Goal: Answer question/provide support

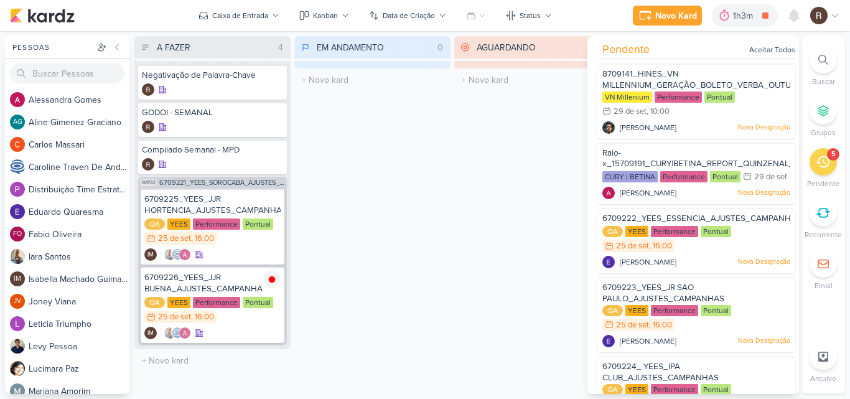
scroll to position [60, 0]
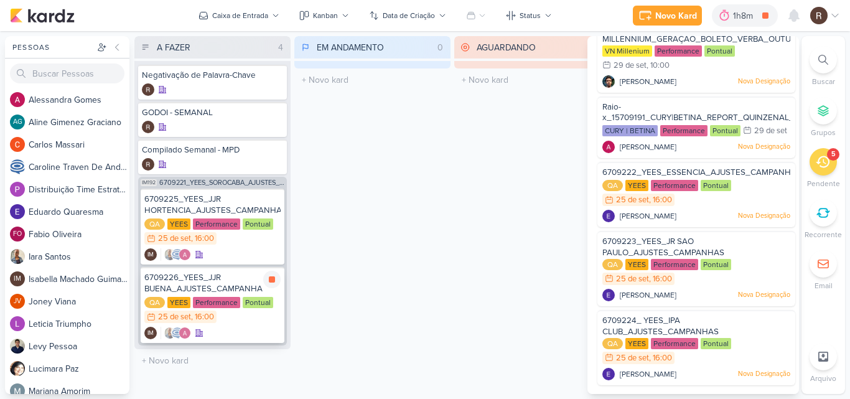
click at [221, 297] on div "Performance" at bounding box center [216, 302] width 47 height 11
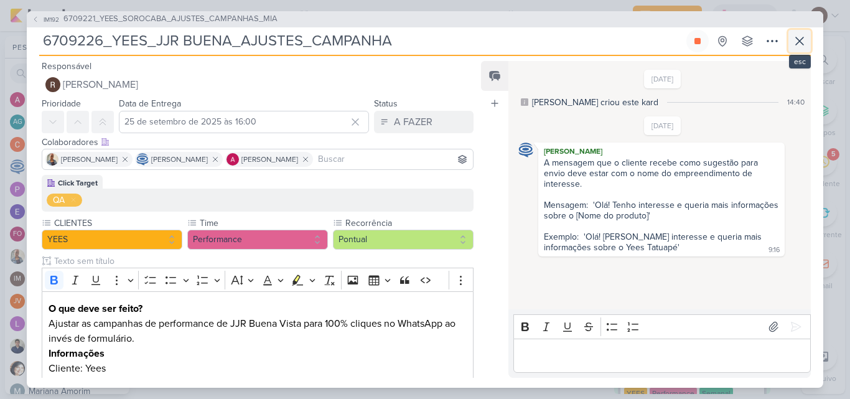
click at [796, 44] on icon at bounding box center [799, 40] width 7 height 7
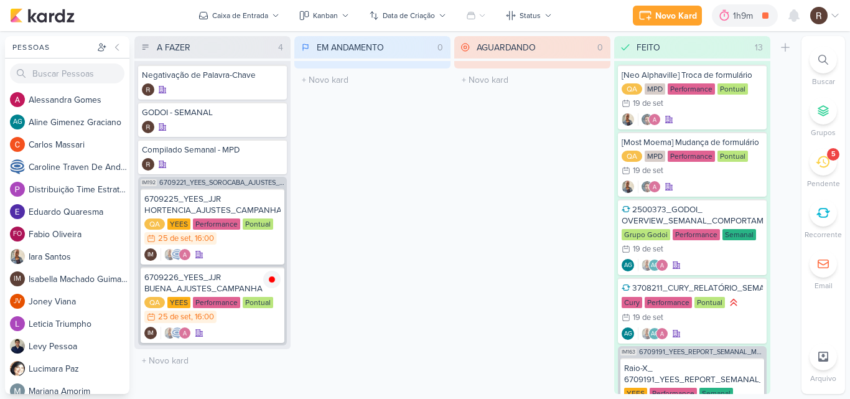
click at [825, 170] on div "5" at bounding box center [822, 161] width 27 height 27
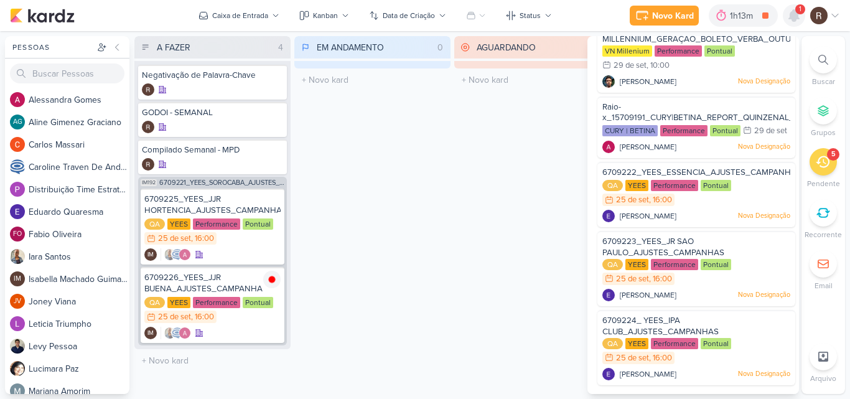
click at [797, 15] on icon at bounding box center [794, 15] width 10 height 11
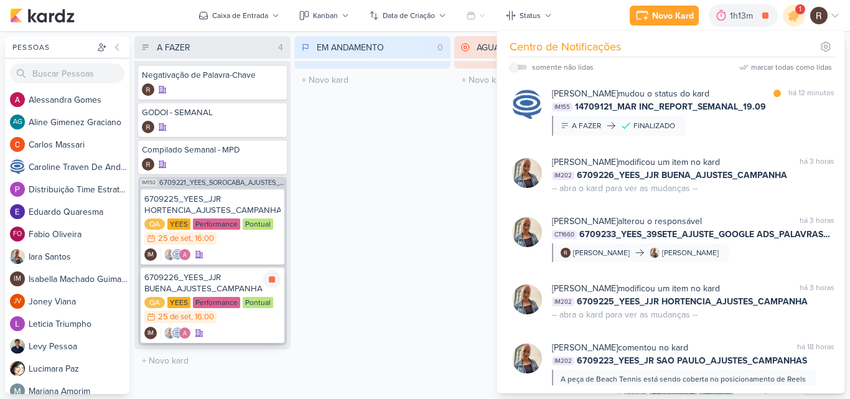
click at [213, 292] on div "6709226_YEES_JJR BUENA_AJUSTES_CAMPANHA" at bounding box center [212, 283] width 136 height 22
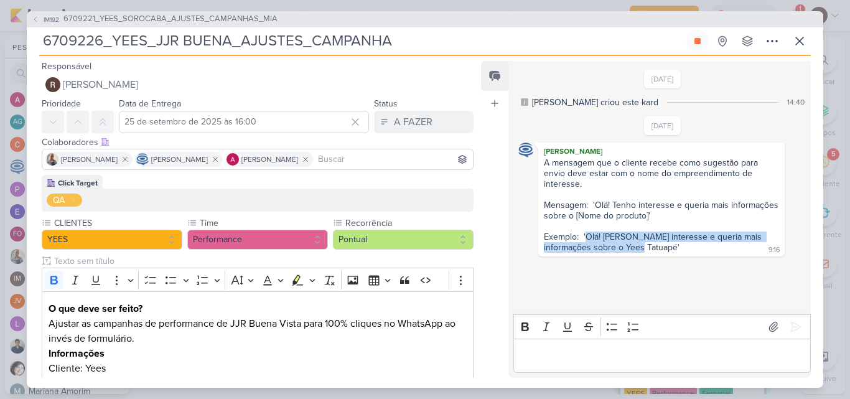
drag, startPoint x: 625, startPoint y: 249, endPoint x: 585, endPoint y: 240, distance: 40.4
click at [585, 240] on div "A mensagem que o cliente recebe como sugestão para envio deve estar com o nome …" at bounding box center [662, 204] width 237 height 95
copy div "Olá! Tenho interesse e queria mais informações sobre o Yees Tatuapé"
click at [585, 236] on div "A mensagem que o cliente recebe como sugestão para envio deve estar com o nome …" at bounding box center [662, 204] width 237 height 95
drag, startPoint x: 584, startPoint y: 235, endPoint x: 626, endPoint y: 258, distance: 47.6
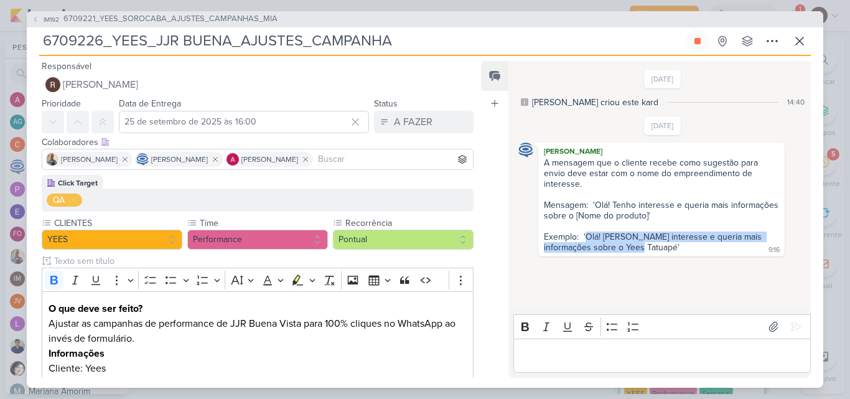
click at [626, 258] on div "[DATE] [PERSON_NAME] criou este kard 14:40 [DATE] 9:16 9:16" at bounding box center [658, 186] width 301 height 248
copy div "Olá! Tenho interesse e queria mais informações sobre o Yees Tatuapé"
click at [798, 46] on icon at bounding box center [799, 41] width 15 height 15
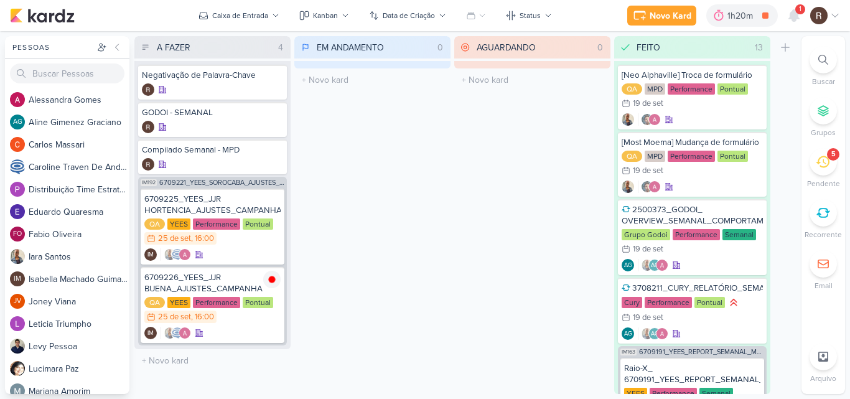
click at [824, 172] on div "5" at bounding box center [822, 161] width 27 height 27
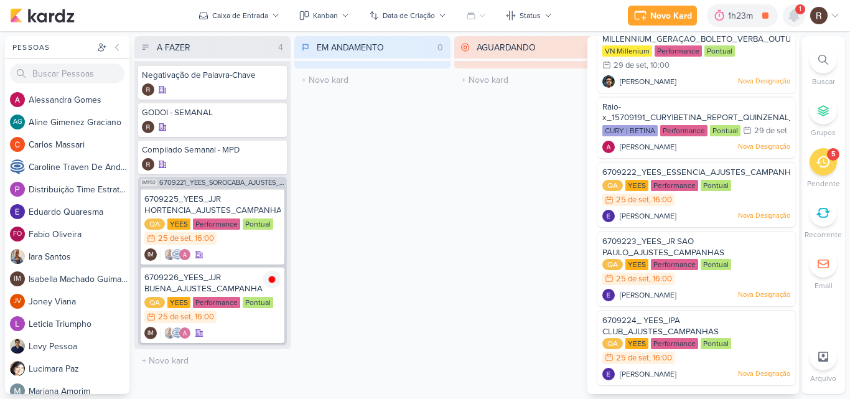
click at [794, 13] on icon at bounding box center [794, 15] width 10 height 11
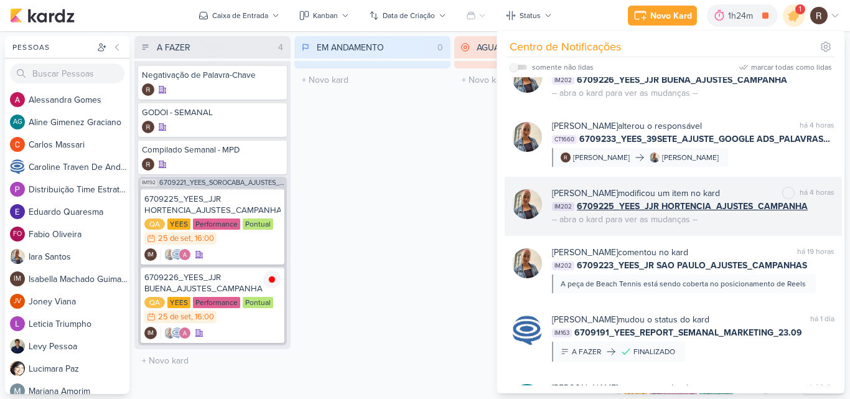
scroll to position [124, 0]
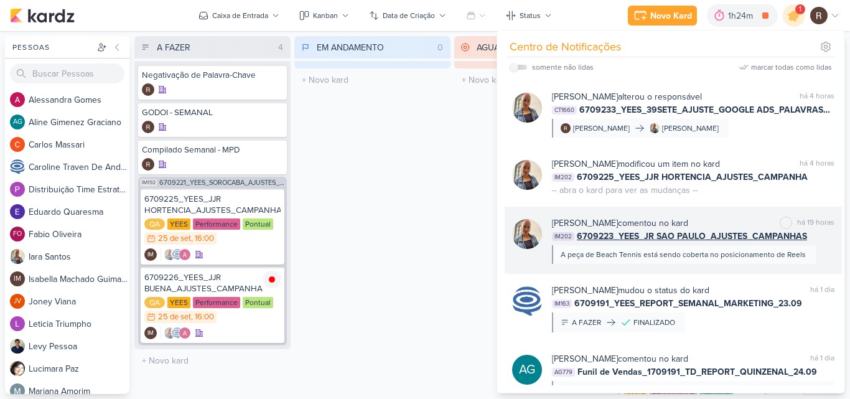
click at [700, 256] on div "A peça de Beach Tennis está sendo coberta no posicionamento de Reels" at bounding box center [683, 254] width 245 height 11
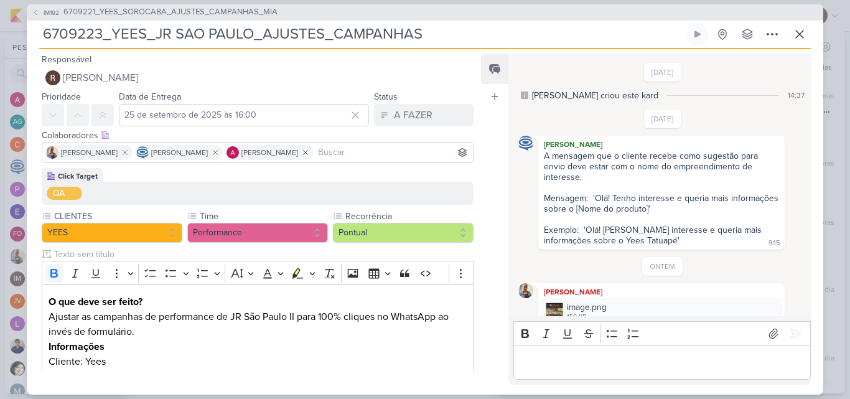
scroll to position [40, 0]
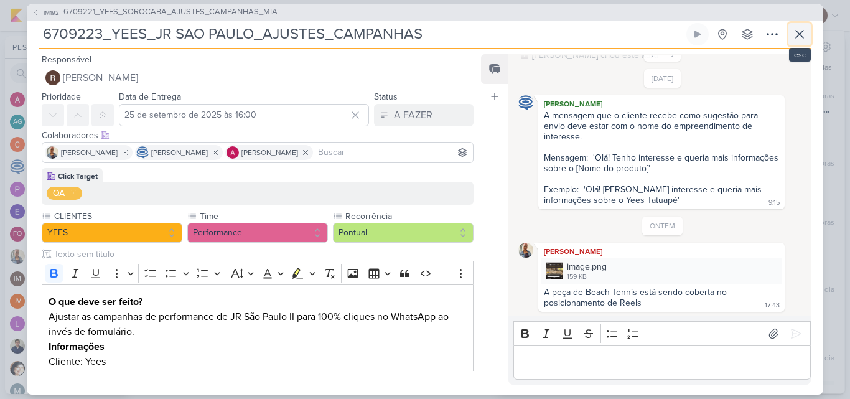
click at [805, 30] on icon at bounding box center [799, 34] width 15 height 15
